Goal: Book appointment/travel/reservation

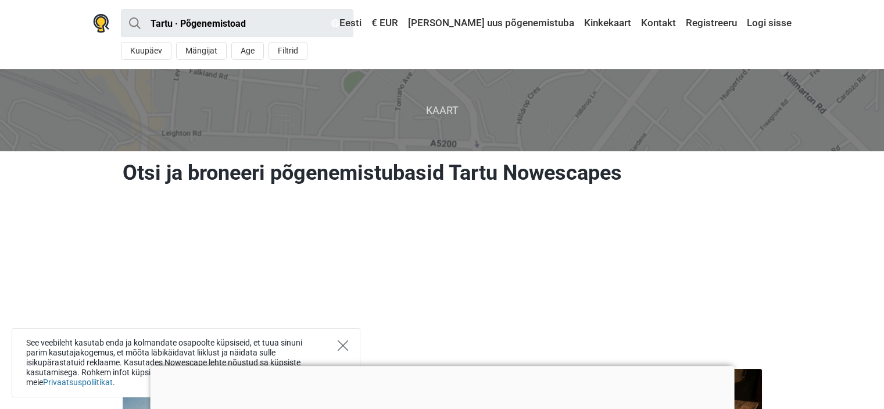
click at [342, 349] on icon "Close" at bounding box center [343, 345] width 10 height 10
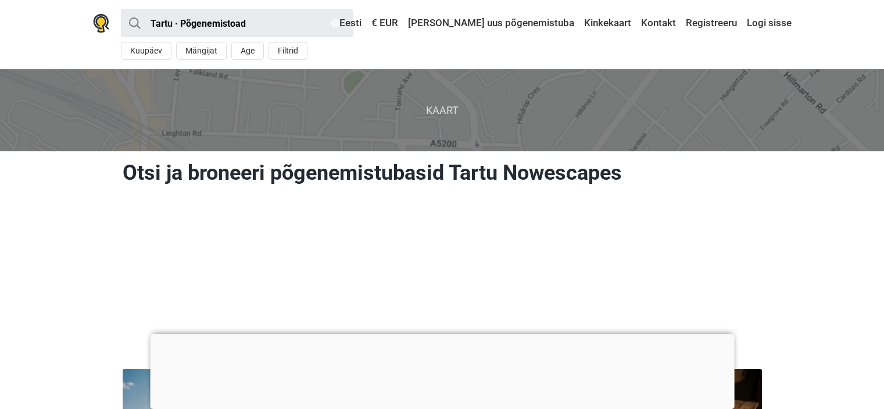
drag, startPoint x: 816, startPoint y: 337, endPoint x: 803, endPoint y: 336, distance: 12.8
click at [203, 24] on input "Tartu · Põgenemistoad" at bounding box center [237, 23] width 232 height 28
type input "[GEOGRAPHIC_DATA]"
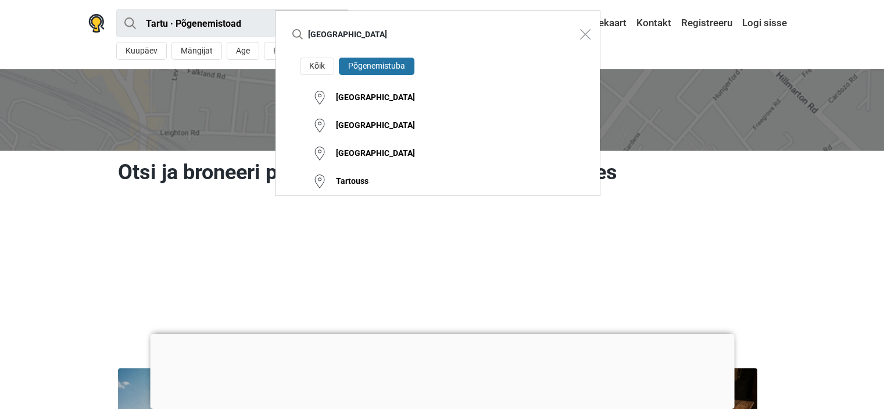
click at [374, 63] on button "Põgenemistuba" at bounding box center [377, 67] width 76 height 18
drag, startPoint x: 380, startPoint y: 69, endPoint x: 374, endPoint y: 69, distance: 5.8
click at [381, 69] on button "Põgenemistuba" at bounding box center [377, 67] width 76 height 18
click at [312, 62] on button "Kõik" at bounding box center [317, 67] width 34 height 18
type input "[GEOGRAPHIC_DATA]"
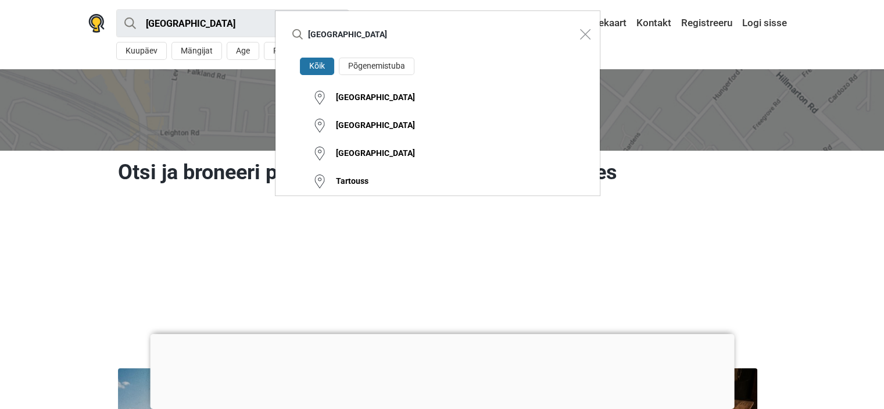
click at [324, 73] on button "Kõik" at bounding box center [317, 67] width 34 height 18
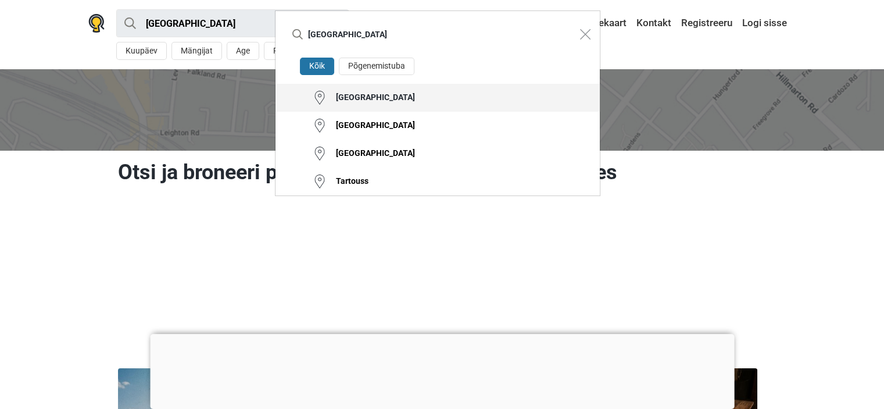
click at [346, 97] on div "[GEOGRAPHIC_DATA]" at bounding box center [371, 98] width 88 height 12
